Goal: Task Accomplishment & Management: Complete application form

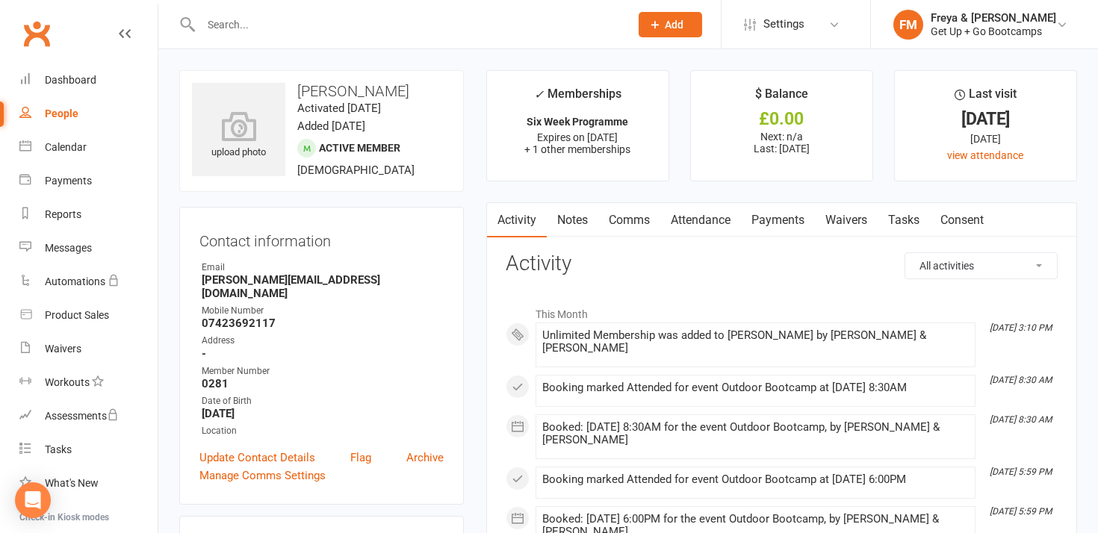
click at [675, 23] on span "Add" at bounding box center [674, 25] width 19 height 12
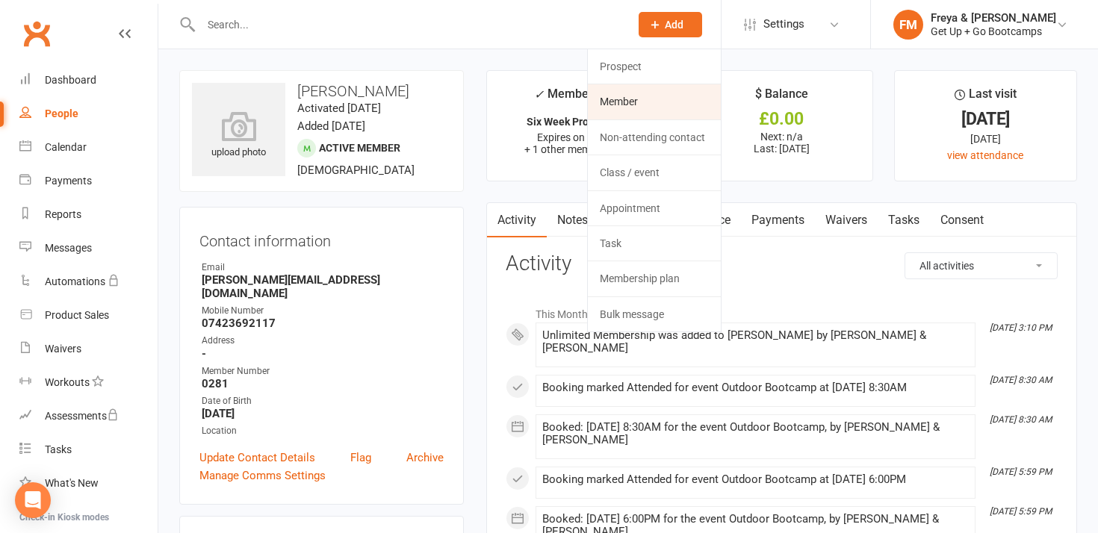
click at [642, 96] on link "Member" at bounding box center [654, 101] width 133 height 34
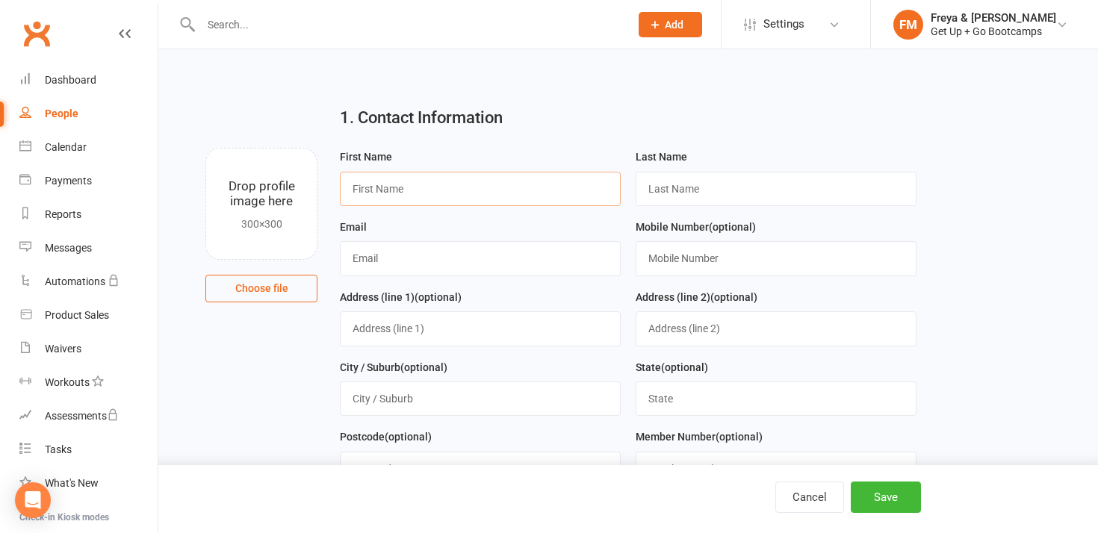
click at [432, 189] on input "text" at bounding box center [480, 189] width 281 height 34
type input "Suba"
click at [493, 260] on input "text" at bounding box center [480, 258] width 281 height 34
paste input "[EMAIL_ADDRESS][DOMAIN_NAME]"
type input "[EMAIL_ADDRESS][DOMAIN_NAME]"
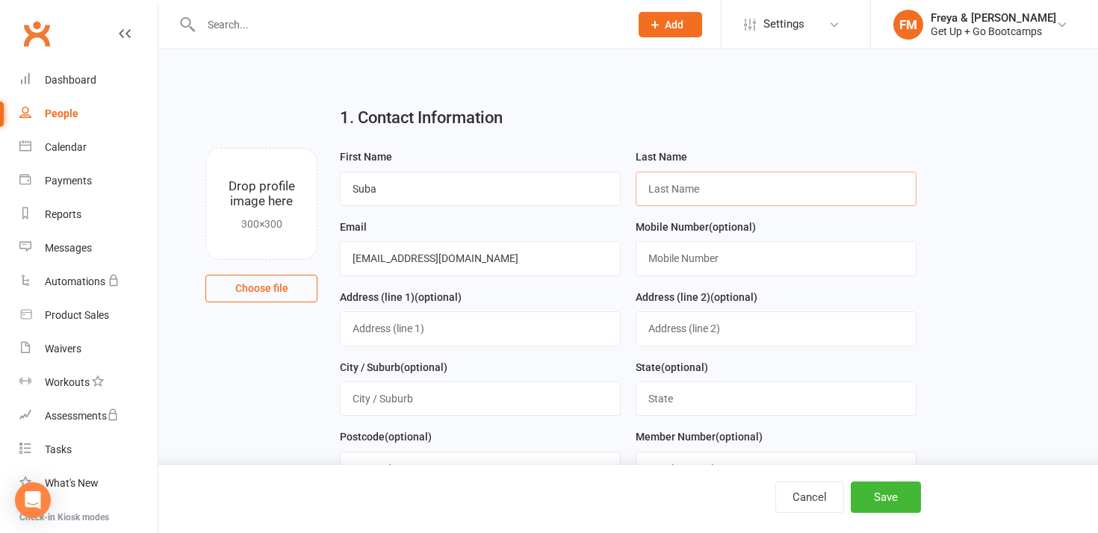
click at [712, 191] on input "text" at bounding box center [776, 189] width 281 height 34
paste input "[PERSON_NAME]"
type input "[PERSON_NAME]"
click at [740, 142] on div "1. Contact Information" at bounding box center [628, 121] width 598 height 54
click at [689, 267] on input "text" at bounding box center [776, 258] width 281 height 34
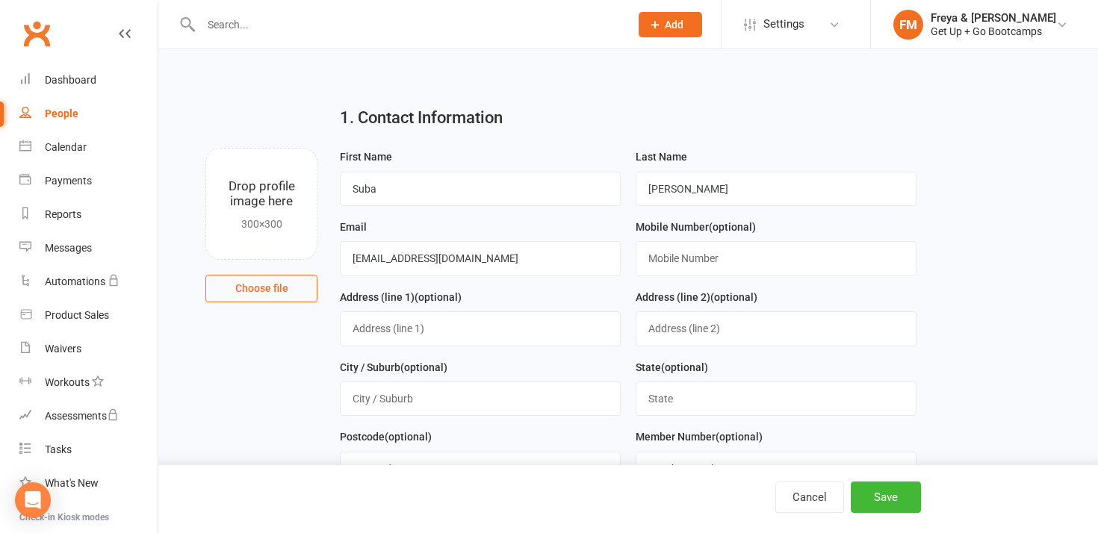
click at [965, 251] on main "1. Contact Information Drop profile image here 300×300 Choose file First Name […" at bounding box center [628, 366] width 898 height 545
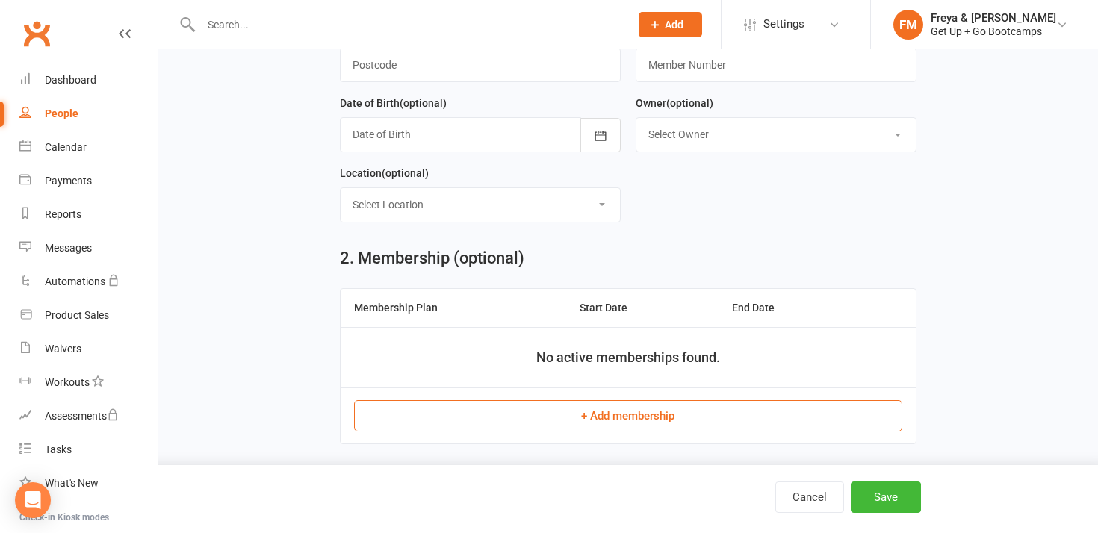
scroll to position [421, 0]
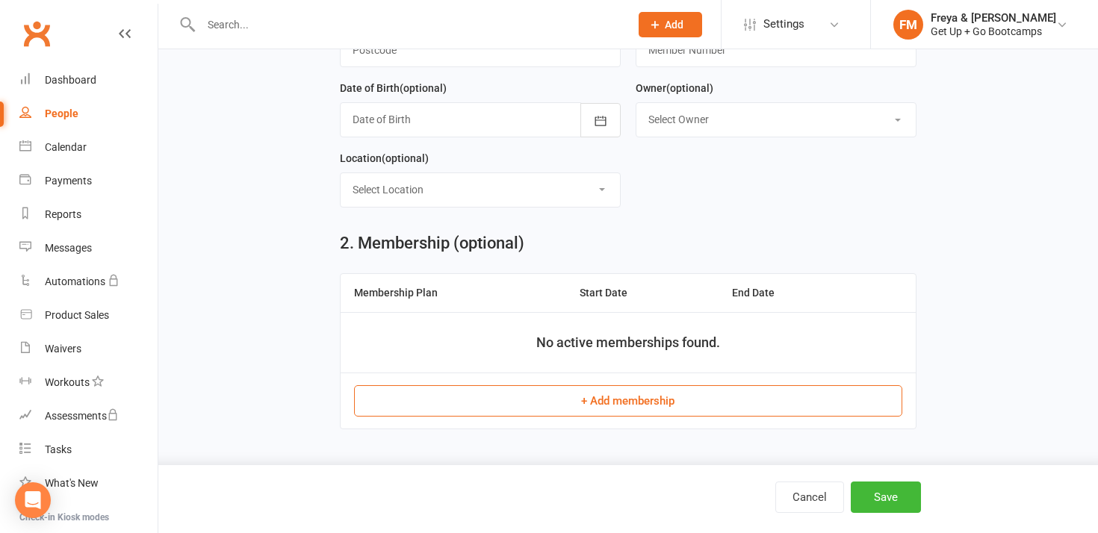
click at [643, 400] on button "+ Add membership" at bounding box center [628, 401] width 548 height 31
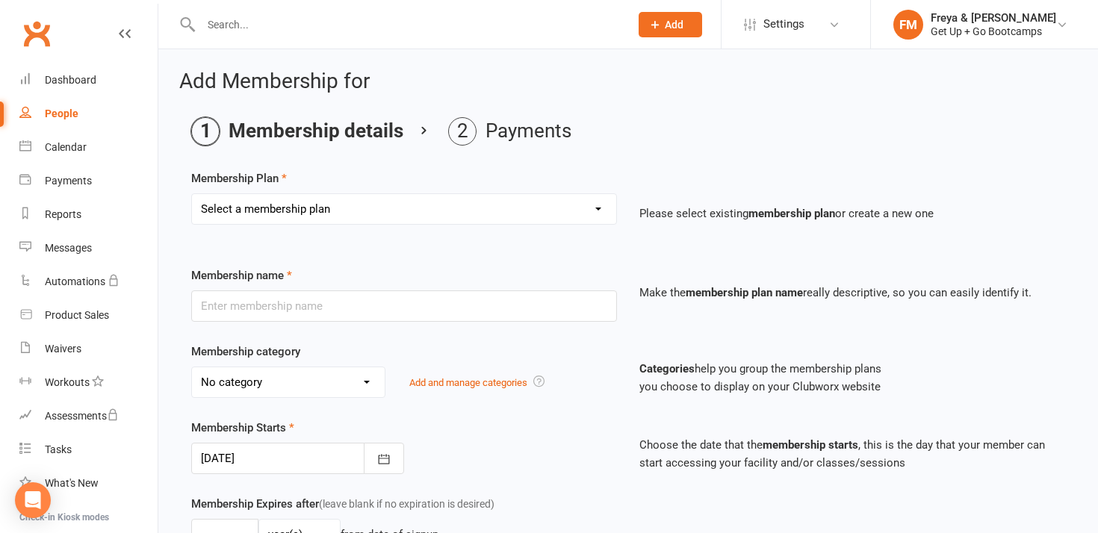
click at [312, 205] on select "Select a membership plan Create new Membership Plan Old Membership: 1 x per wee…" at bounding box center [404, 209] width 424 height 30
select select "7"
click at [192, 194] on select "Select a membership plan Create new Membership Plan Old Membership: 1 x per wee…" at bounding box center [404, 209] width 424 height 30
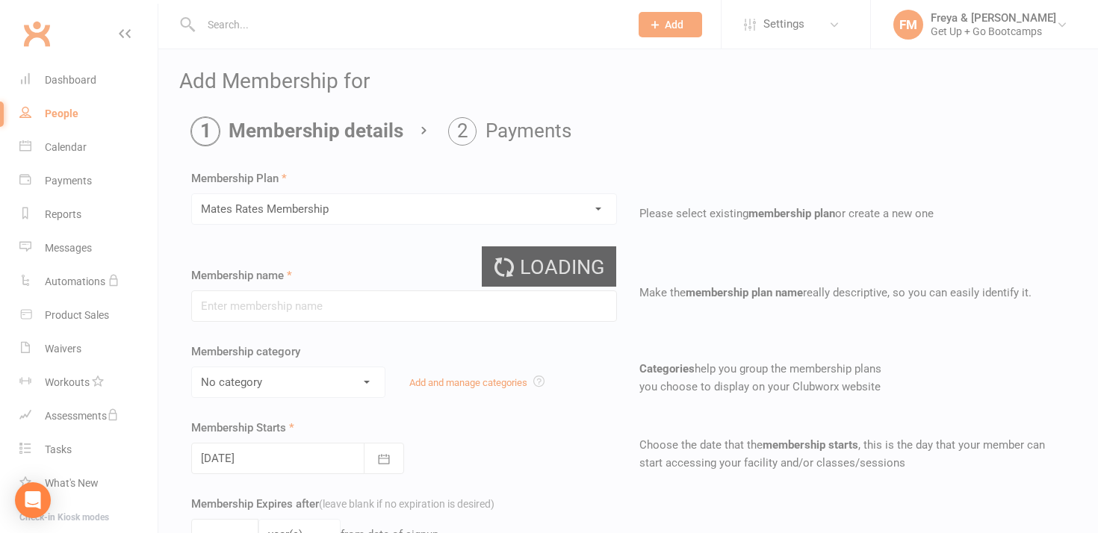
type input "Mates Rates Membership"
select select "2"
type input "0"
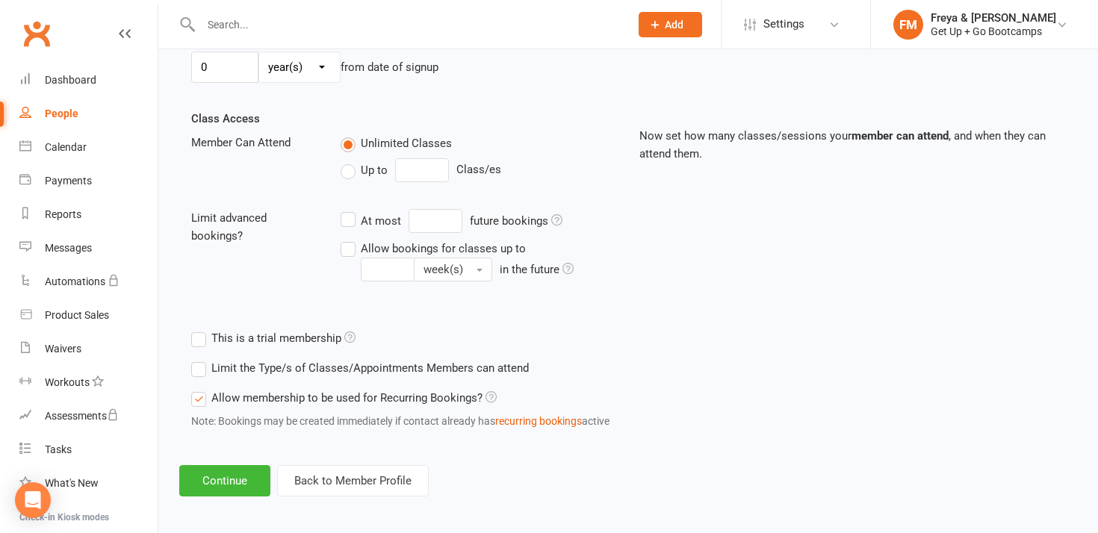
scroll to position [474, 0]
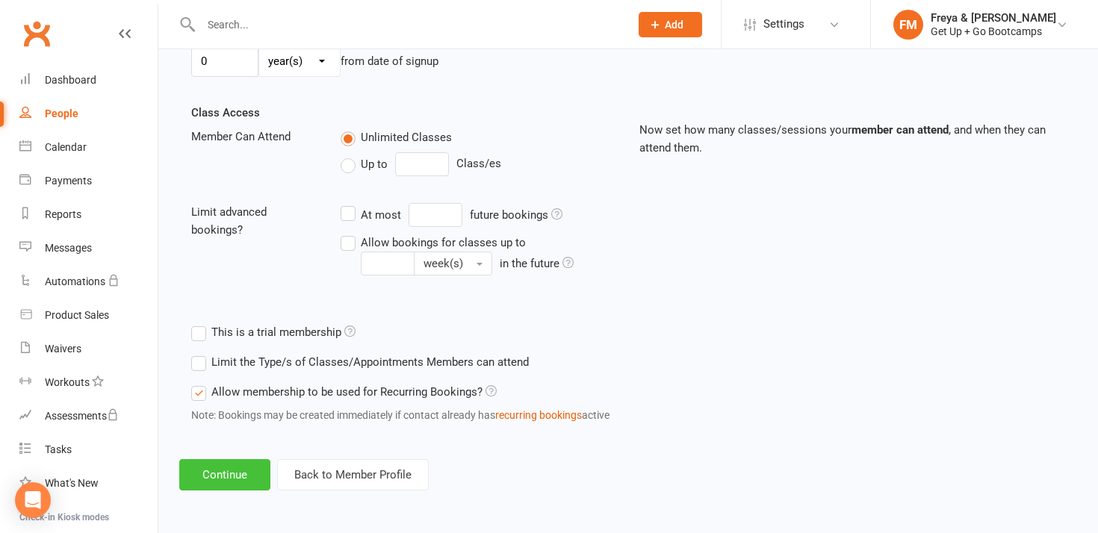
click at [242, 472] on button "Continue" at bounding box center [224, 475] width 91 height 31
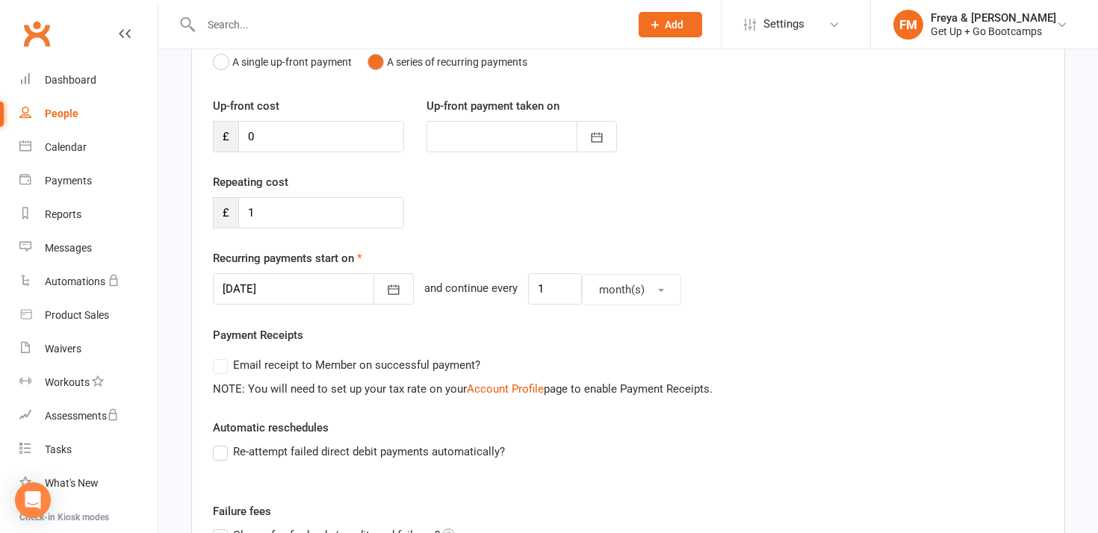
scroll to position [433, 0]
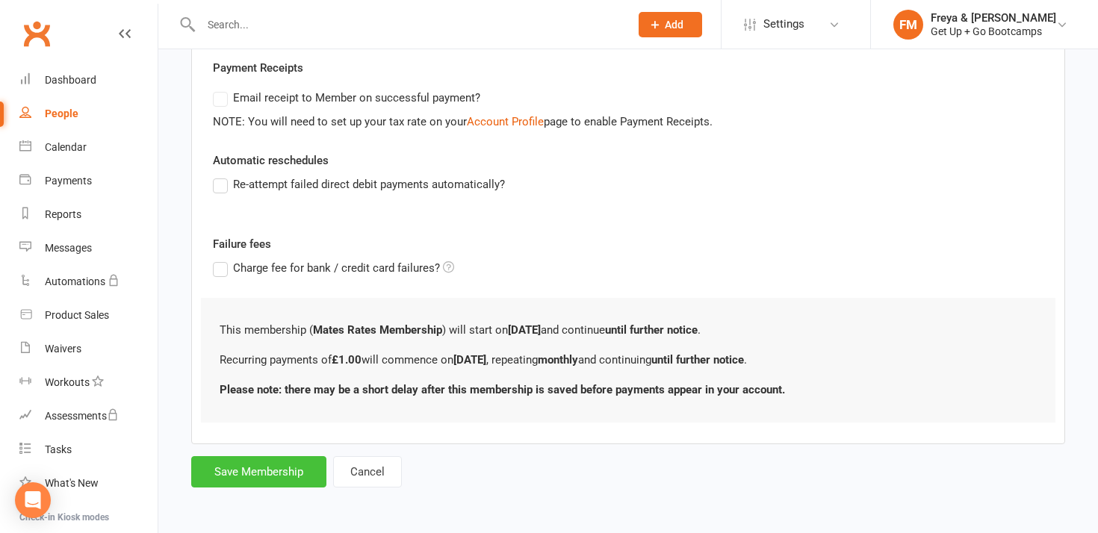
click at [277, 475] on button "Save Membership" at bounding box center [258, 472] width 135 height 31
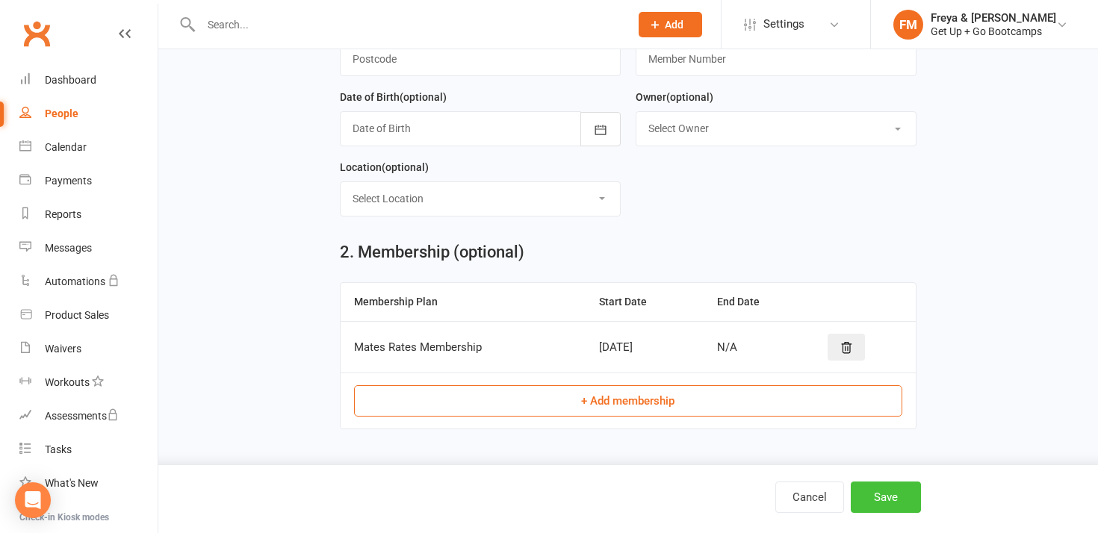
click at [905, 494] on button "Save" at bounding box center [886, 497] width 70 height 31
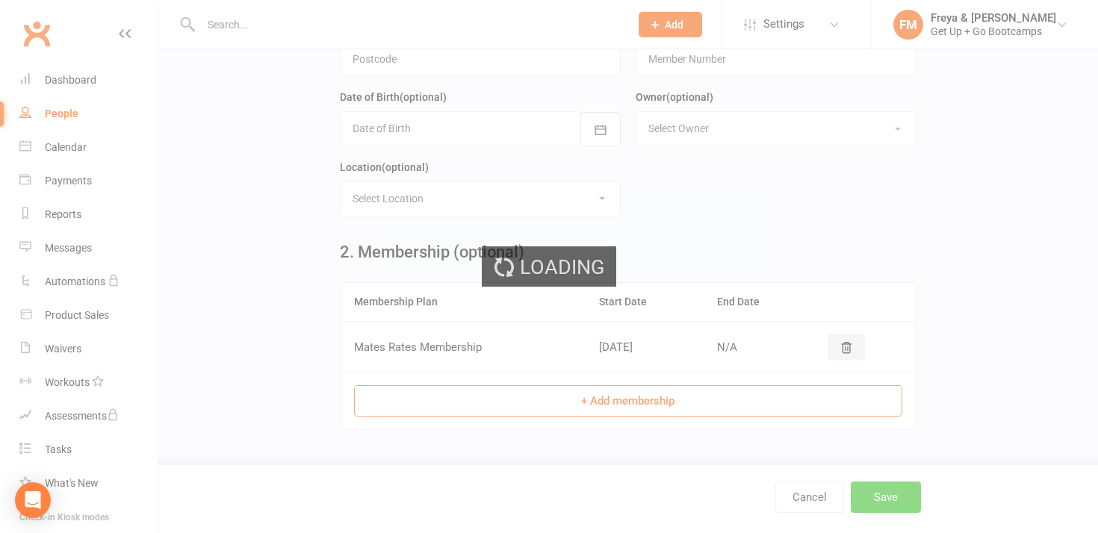
scroll to position [0, 0]
